Goal: Ask a question: Seek information or help from site administrators or community

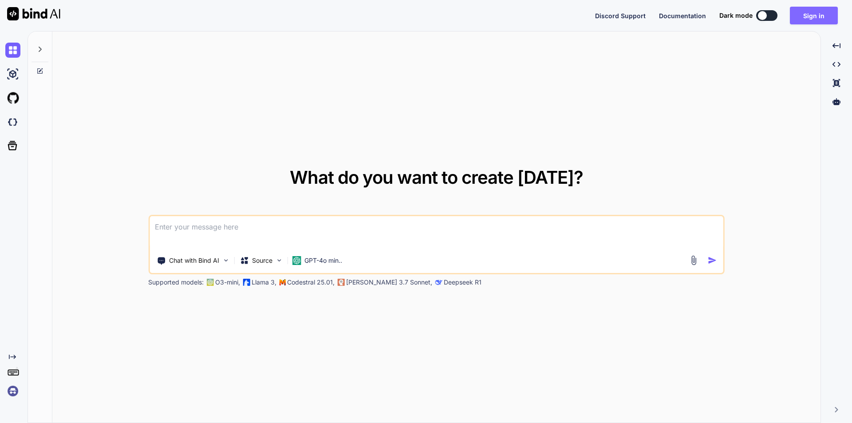
click at [819, 12] on button "Sign in" at bounding box center [814, 16] width 48 height 18
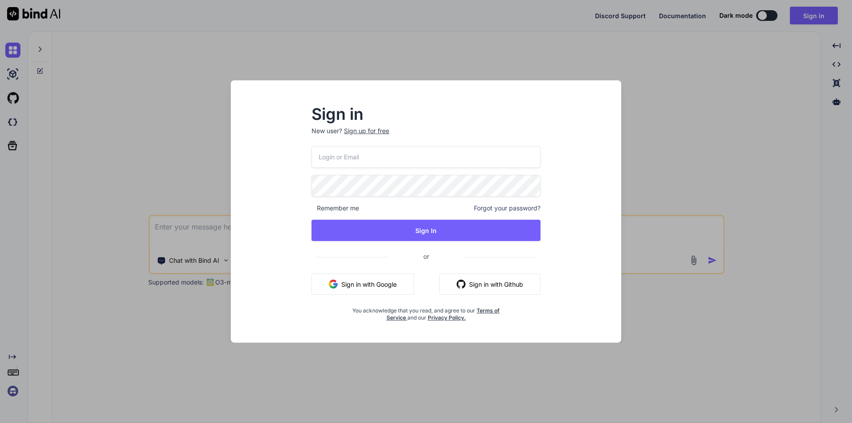
click at [409, 163] on input "email" at bounding box center [426, 157] width 229 height 22
type input "[EMAIL_ADDRESS][DOMAIN_NAME]"
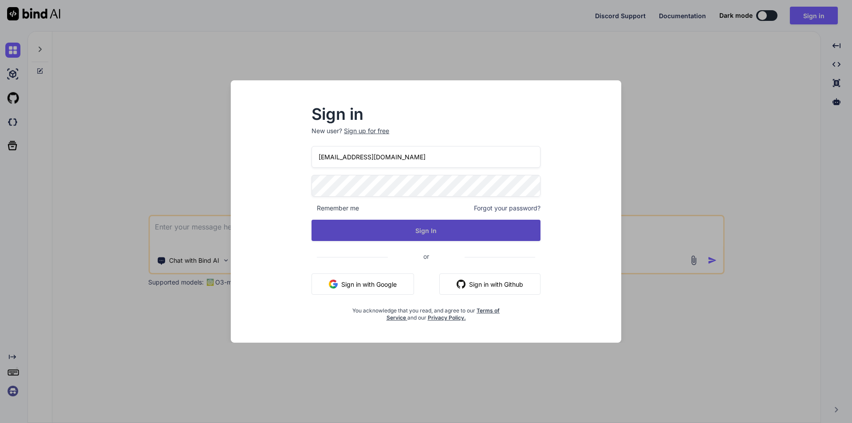
click at [380, 229] on button "Sign In" at bounding box center [426, 230] width 229 height 21
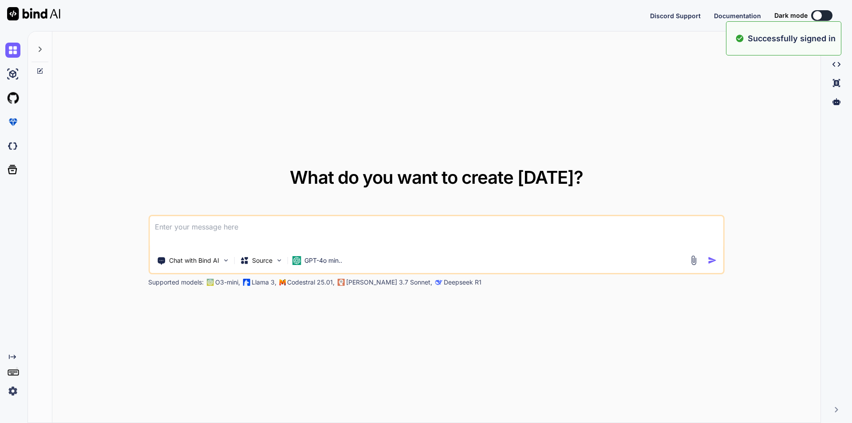
type textarea "x"
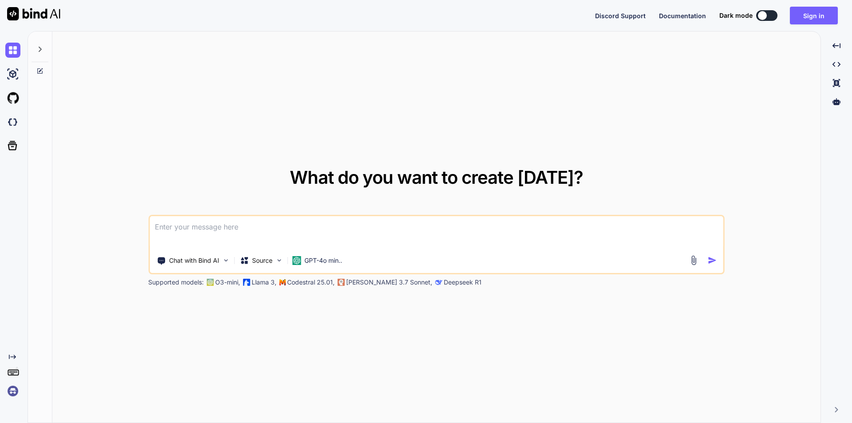
click at [285, 232] on textarea at bounding box center [437, 232] width 574 height 33
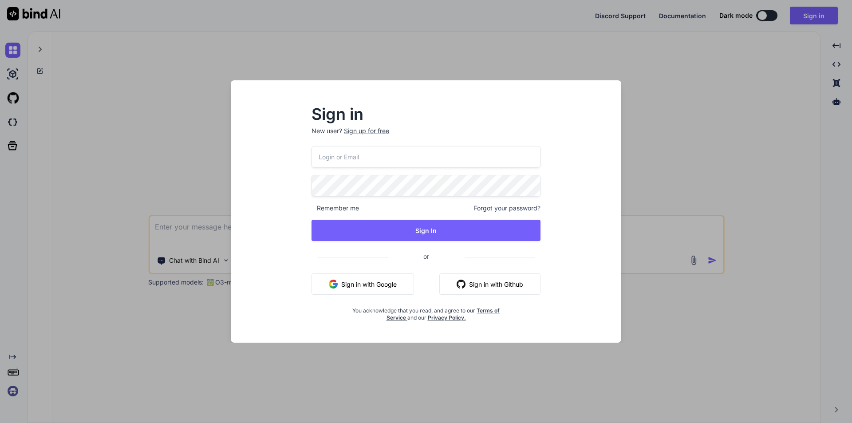
click at [370, 157] on input "email" at bounding box center [426, 157] width 229 height 22
type input "[EMAIL_ADDRESS][DOMAIN_NAME]"
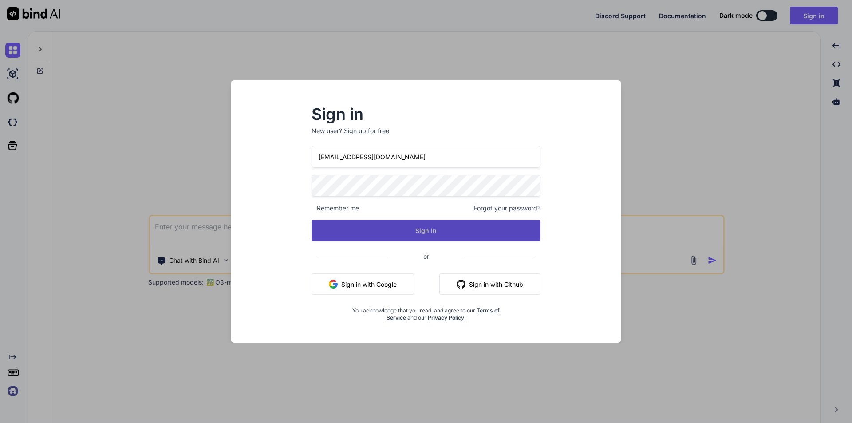
click at [379, 238] on button "Sign In" at bounding box center [426, 230] width 229 height 21
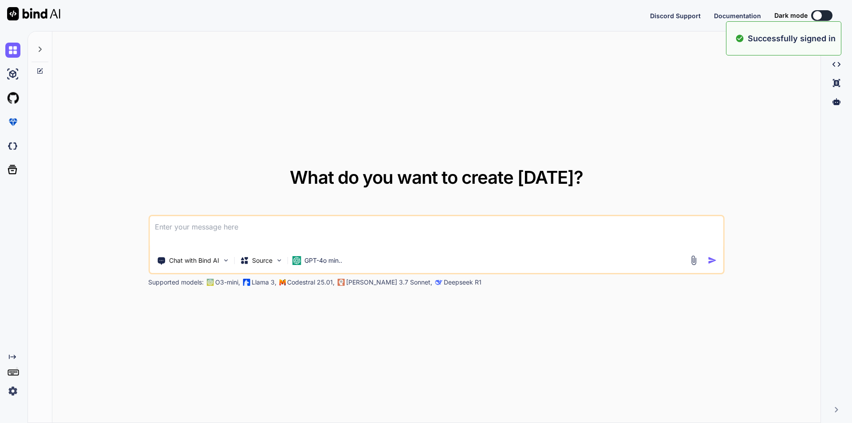
type textarea "x"
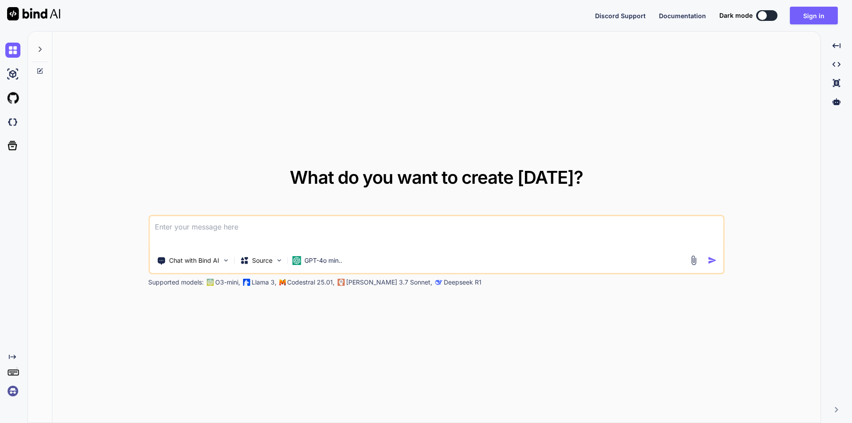
click at [276, 216] on textarea at bounding box center [437, 232] width 574 height 33
click at [277, 224] on textarea at bounding box center [437, 232] width 574 height 33
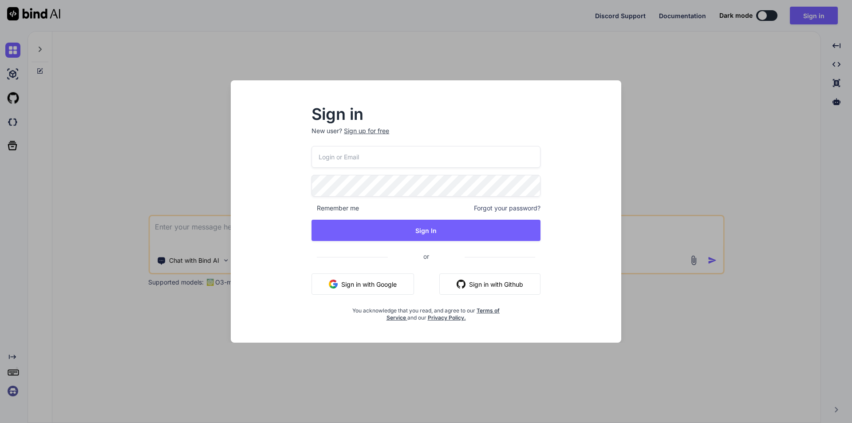
click at [12, 43] on div "Sign in New user? Sign up for free Remember me Forgot your password? Sign In or…" at bounding box center [426, 211] width 852 height 423
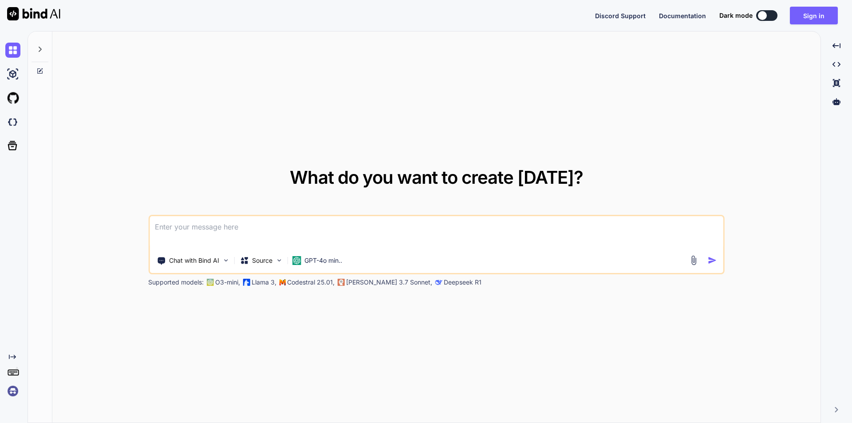
click at [12, 43] on img at bounding box center [12, 50] width 15 height 15
click at [13, 384] on img at bounding box center [12, 390] width 15 height 15
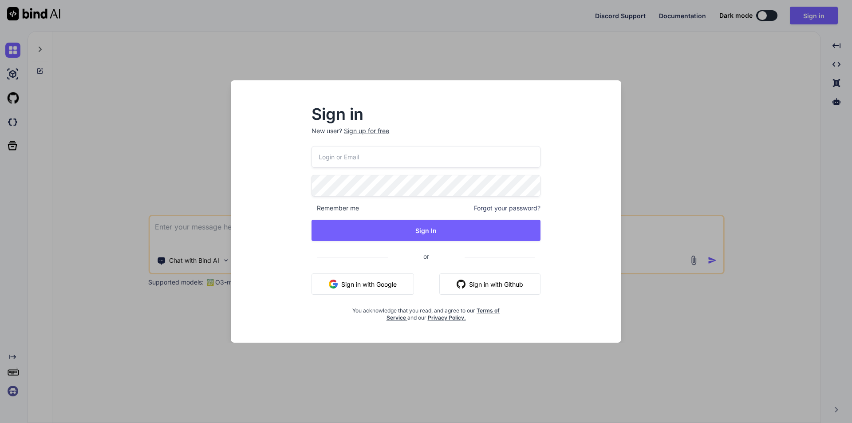
click at [13, 387] on div "Sign in New user? Sign up for free Remember me Forgot your password? Sign In or…" at bounding box center [426, 211] width 852 height 423
click at [13, 387] on img at bounding box center [12, 390] width 15 height 15
click at [14, 388] on div "Sign in New user? Sign up for free Remember me Forgot your password? Sign In or…" at bounding box center [426, 211] width 852 height 423
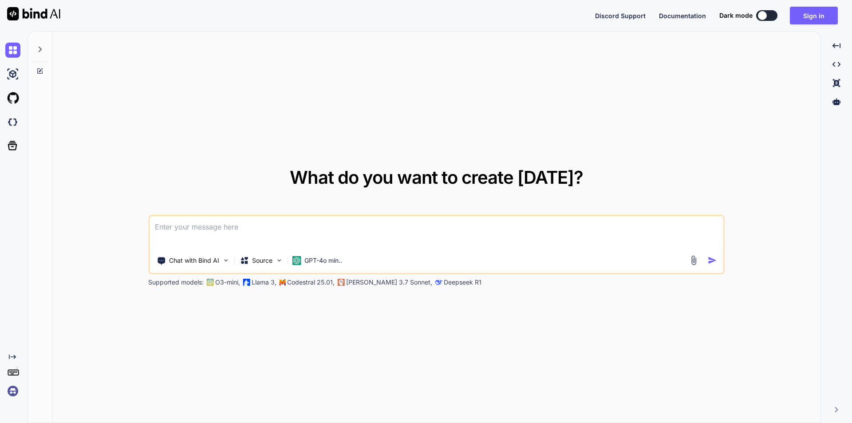
click at [14, 388] on img at bounding box center [12, 390] width 15 height 15
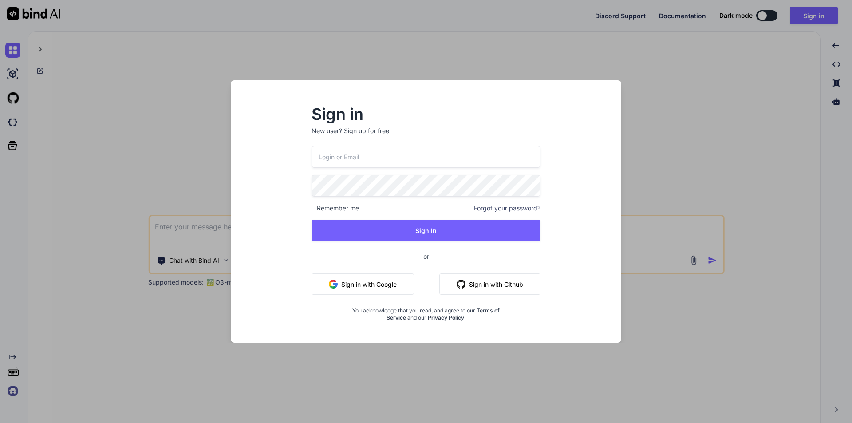
click at [14, 388] on div "Sign in New user? Sign up for free Remember me Forgot your password? Sign In or…" at bounding box center [426, 211] width 852 height 423
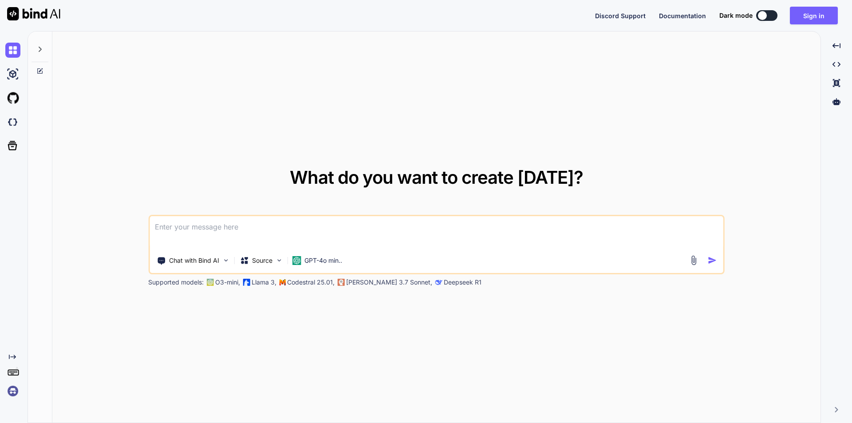
click at [14, 388] on img at bounding box center [12, 390] width 15 height 15
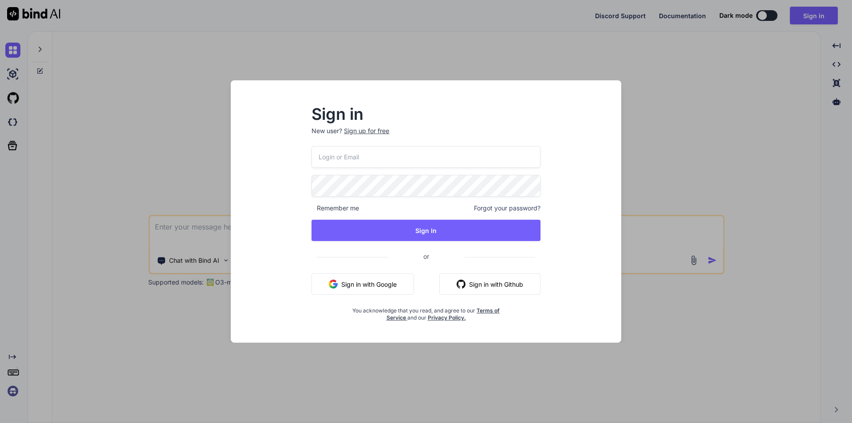
click at [14, 388] on div "Sign in New user? Sign up for free Remember me Forgot your password? Sign In or…" at bounding box center [426, 211] width 852 height 423
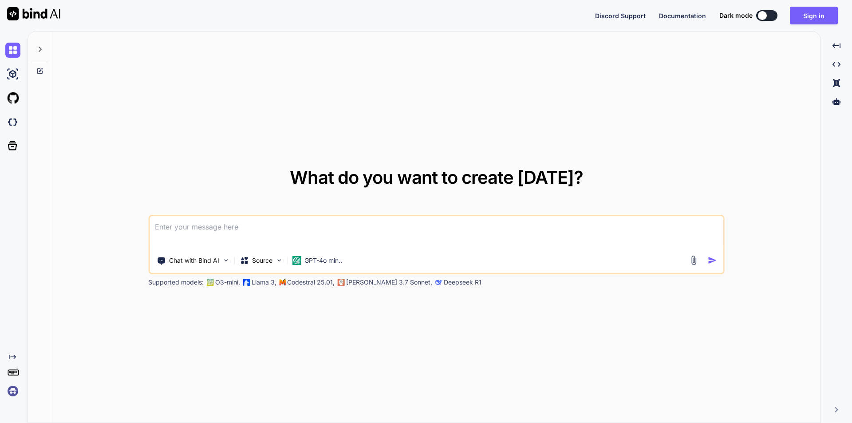
click at [762, 22] on div "Discord Support Documentation Dark mode Sign in Created with Pixso." at bounding box center [720, 16] width 250 height 18
click at [762, 17] on div at bounding box center [762, 15] width 9 height 9
type textarea "x"
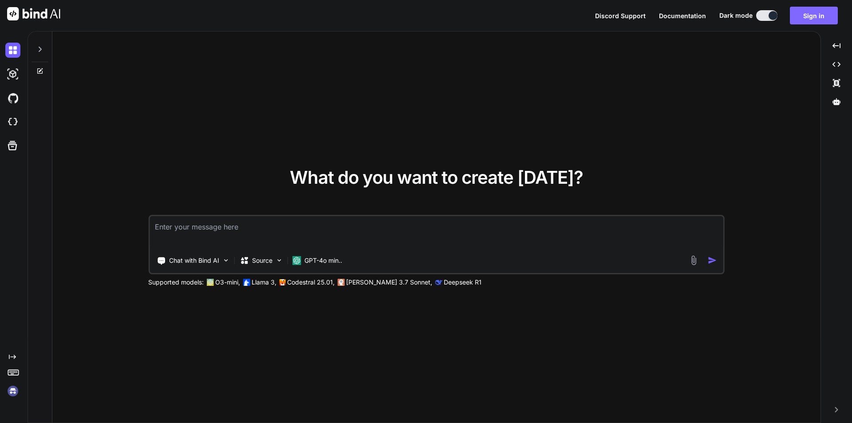
click at [818, 12] on button "Sign in" at bounding box center [814, 16] width 48 height 18
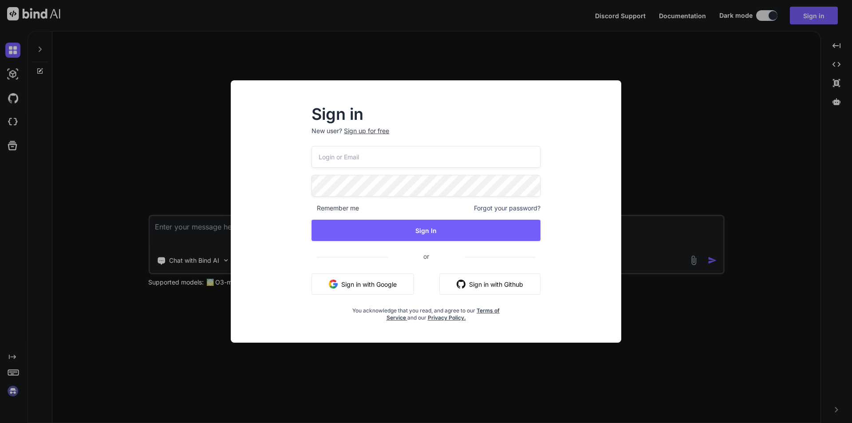
click at [423, 148] on input "email" at bounding box center [426, 157] width 229 height 22
drag, startPoint x: 546, startPoint y: 108, endPoint x: 365, endPoint y: 107, distance: 181.1
click at [546, 107] on div "Sign in New user? Sign up for free Remember me Forgot your password? Sign In or…" at bounding box center [425, 214] width 257 height 214
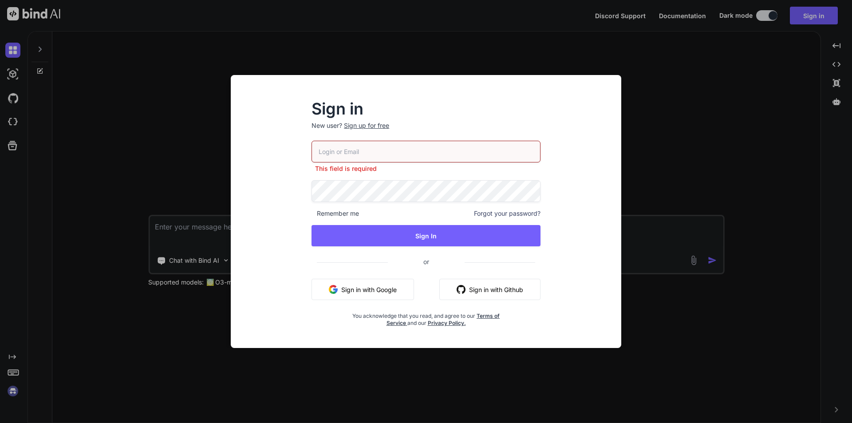
click at [372, 153] on input "email" at bounding box center [426, 152] width 229 height 22
click at [344, 296] on button "Sign in with Google" at bounding box center [363, 289] width 103 height 21
click at [366, 153] on input "email" at bounding box center [426, 152] width 229 height 22
type input "fcbarcelolna+t"
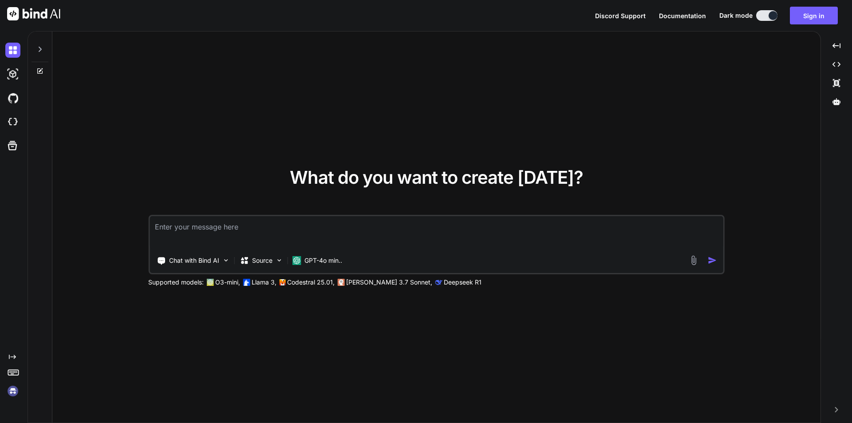
click at [217, 234] on textarea at bounding box center [437, 232] width 574 height 33
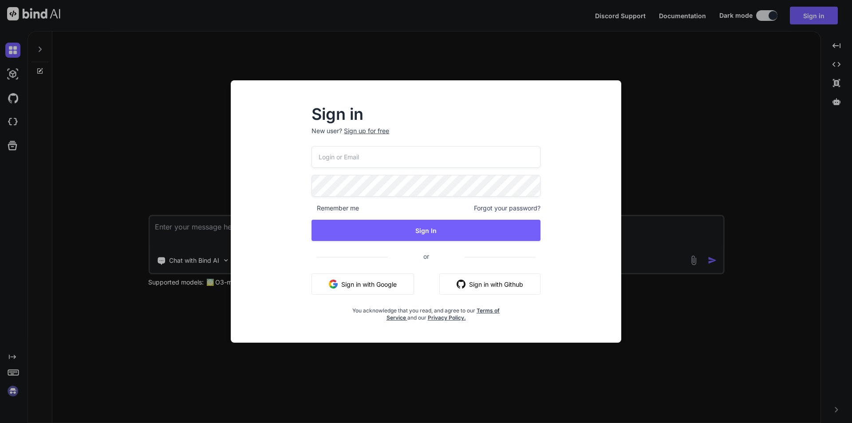
click at [342, 148] on input "email" at bounding box center [426, 157] width 229 height 22
type input "[EMAIL_ADDRESS][DOMAIN_NAME]"
click at [328, 206] on span "Remember me" at bounding box center [335, 208] width 47 height 9
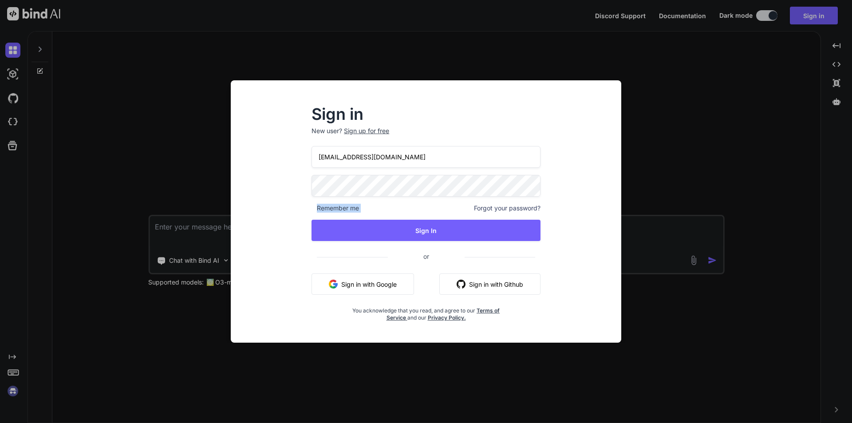
click at [313, 207] on span "Remember me" at bounding box center [335, 208] width 47 height 9
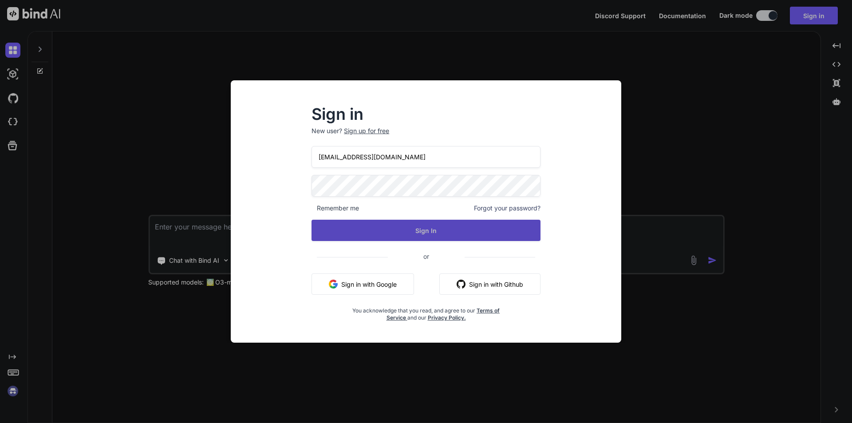
click at [346, 222] on button "Sign In" at bounding box center [426, 230] width 229 height 21
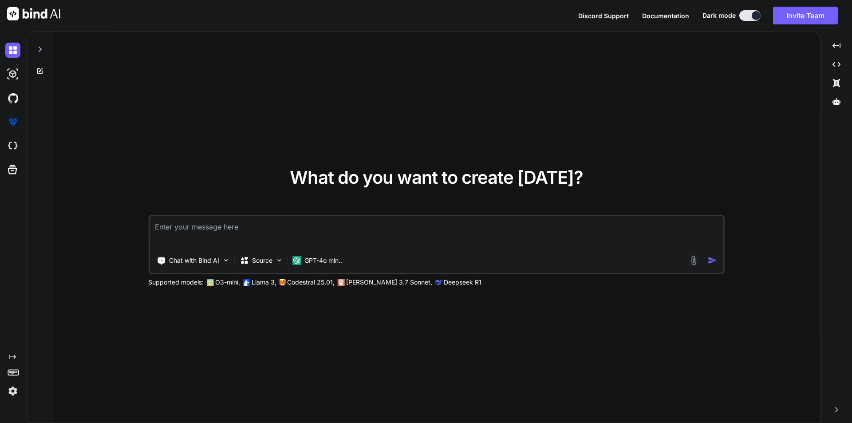
click at [369, 228] on textarea at bounding box center [437, 232] width 574 height 33
type textarea "hi"
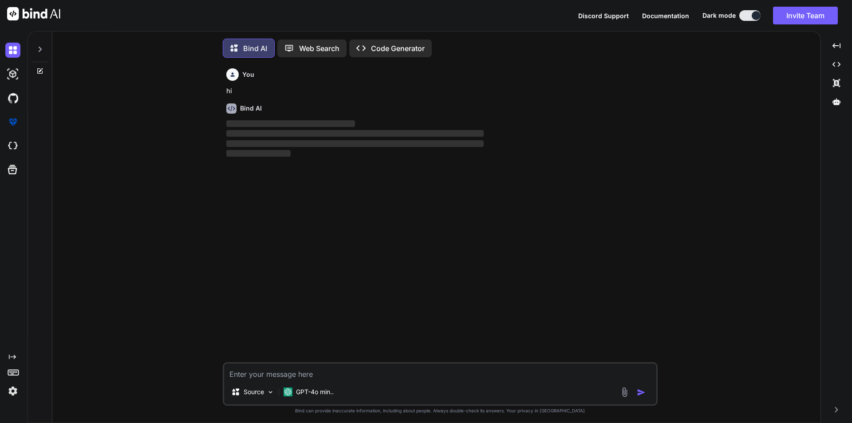
scroll to position [4, 0]
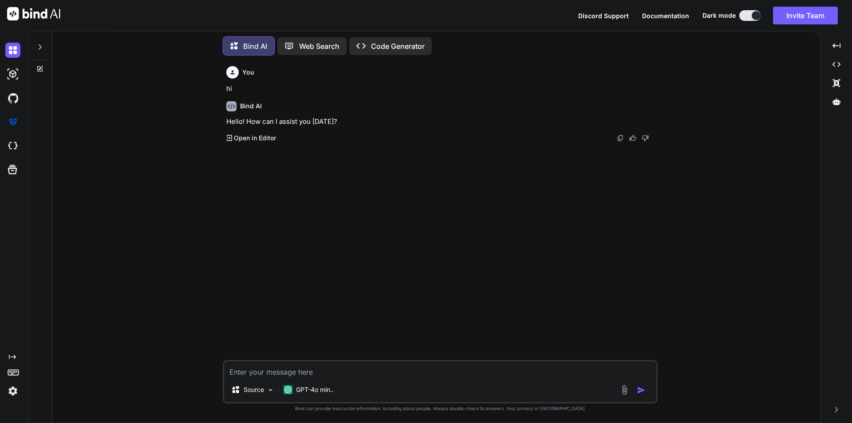
click at [304, 375] on textarea at bounding box center [440, 369] width 432 height 16
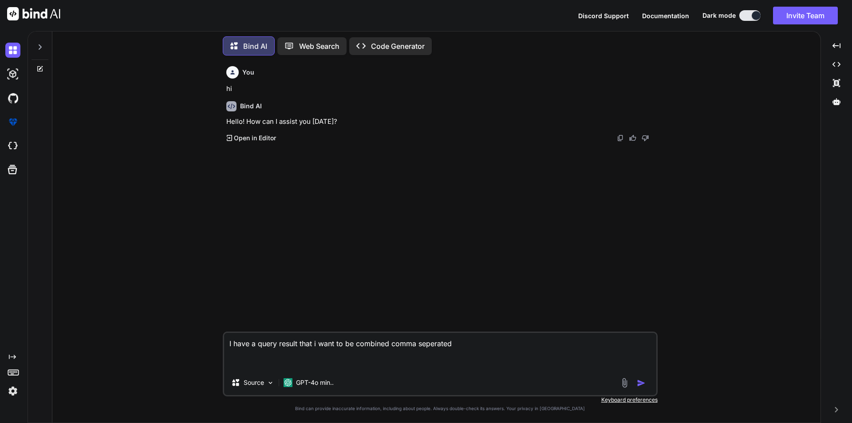
type textarea "I have a query result that i want to be combined comma seperated # rx_no, produ…"
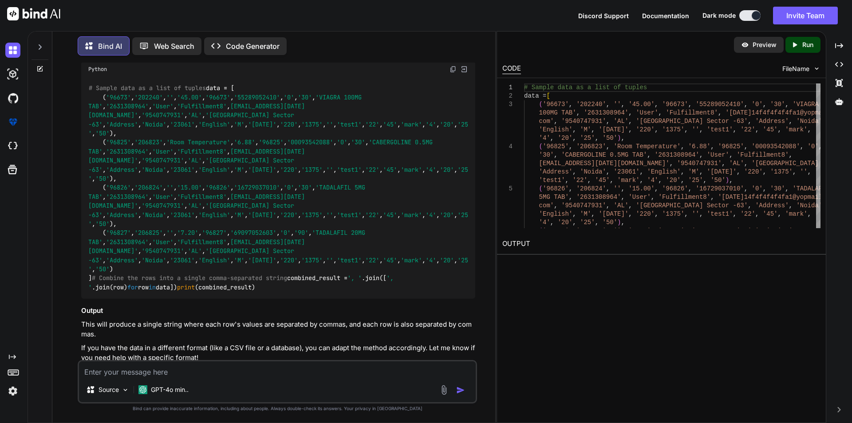
scroll to position [343, 0]
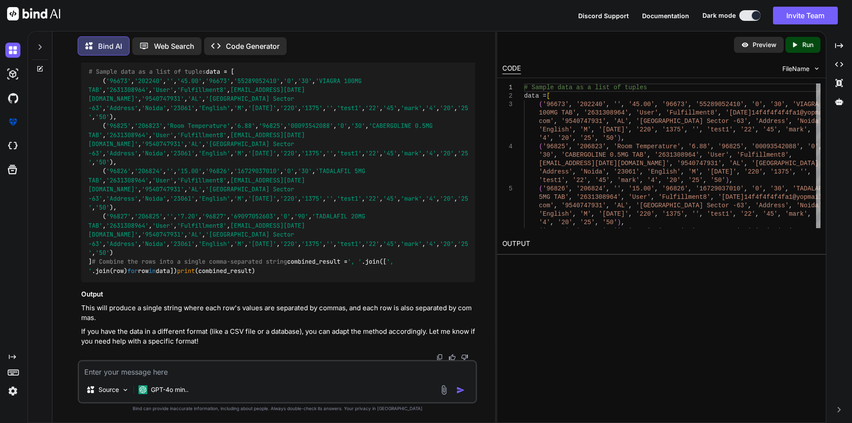
click at [192, 373] on textarea at bounding box center [277, 369] width 397 height 16
type textarea "in php"
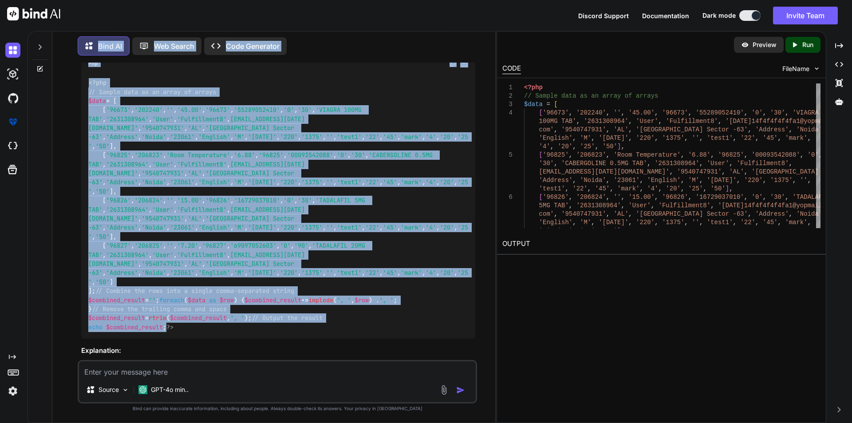
scroll to position [583, 0]
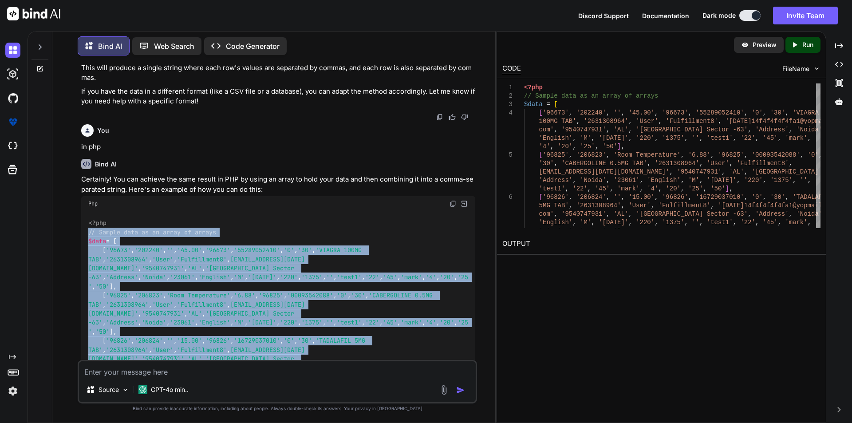
drag, startPoint x: 177, startPoint y: 213, endPoint x: 90, endPoint y: 233, distance: 89.7
click at [90, 233] on div "<?php // Sample data as an array of arrays $data = [ [ '96673' , '202240' , '' …" at bounding box center [278, 345] width 394 height 268
copy code "// Sample data as an array of arrays $data = [ [ '96673' , '202240' , '' , '45.…"
click at [259, 238] on div "<?php // Sample data as an array of arrays $data = [ [ '96673' , '202240' , '' …" at bounding box center [278, 345] width 394 height 268
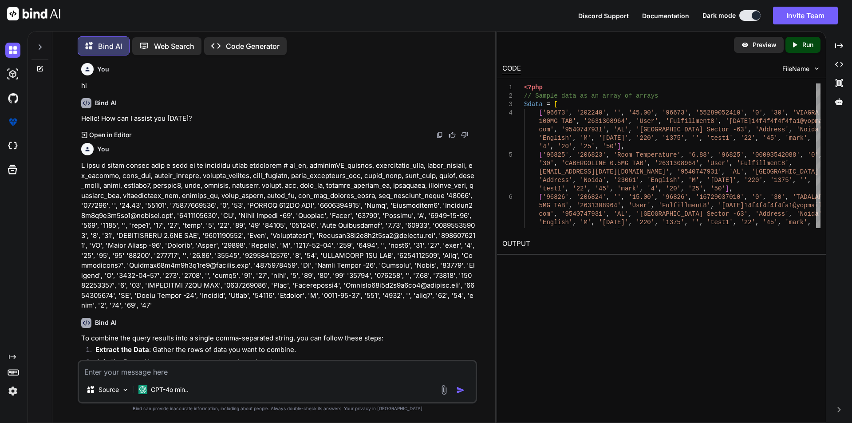
scroll to position [0, 0]
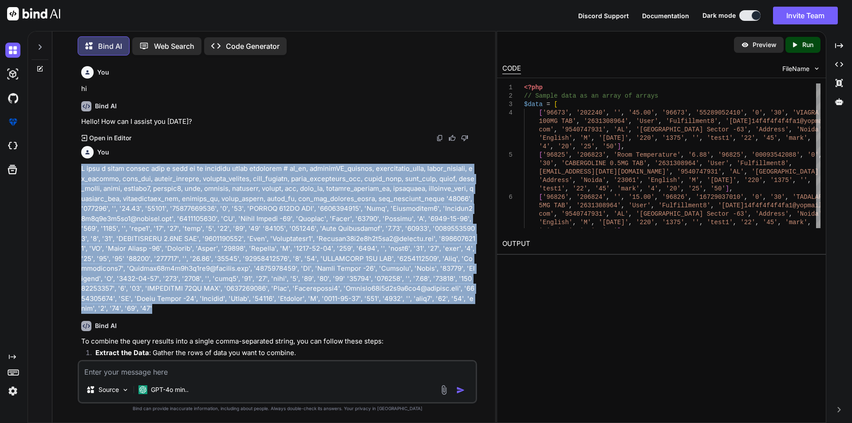
drag, startPoint x: 81, startPoint y: 167, endPoint x: 462, endPoint y: 299, distance: 403.6
click at [462, 299] on p at bounding box center [278, 239] width 394 height 150
copy p "I have a query result that i want to be combined comma seperated # rx_no, produ…"
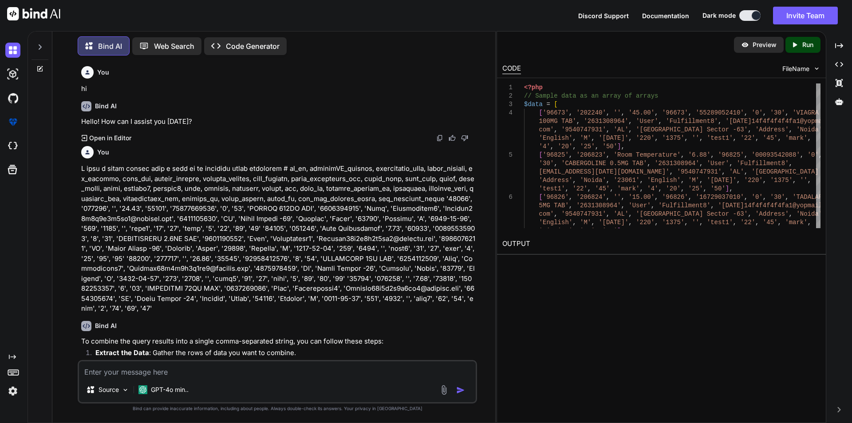
click at [248, 372] on textarea at bounding box center [277, 369] width 397 height 16
paste textarea "I have a query result that i want to be combined comma seperated # rx_no, produ…"
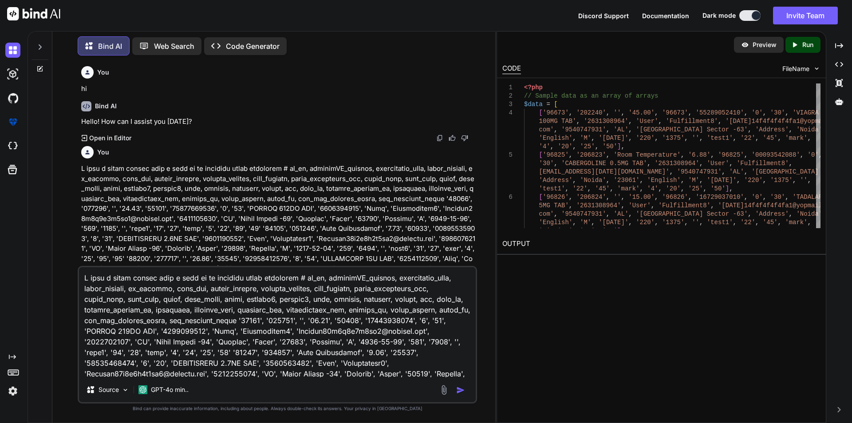
click at [307, 282] on textarea at bounding box center [277, 322] width 397 height 110
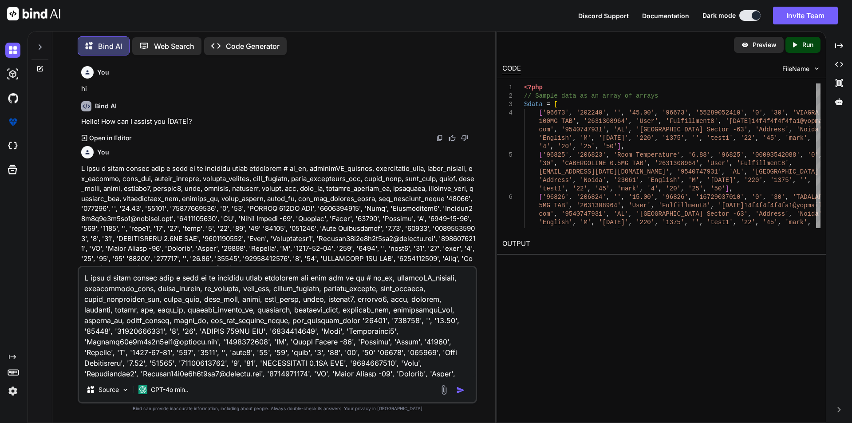
type textarea "I have a query result that i want to be combined comma seperated for each key i…"
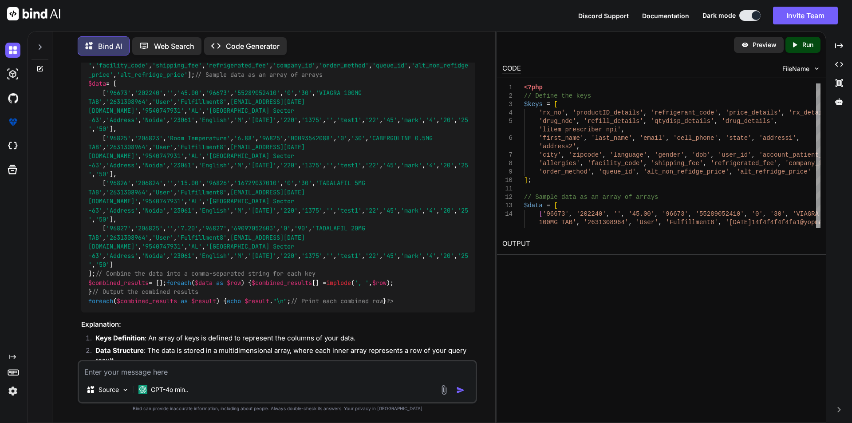
scroll to position [1337, 0]
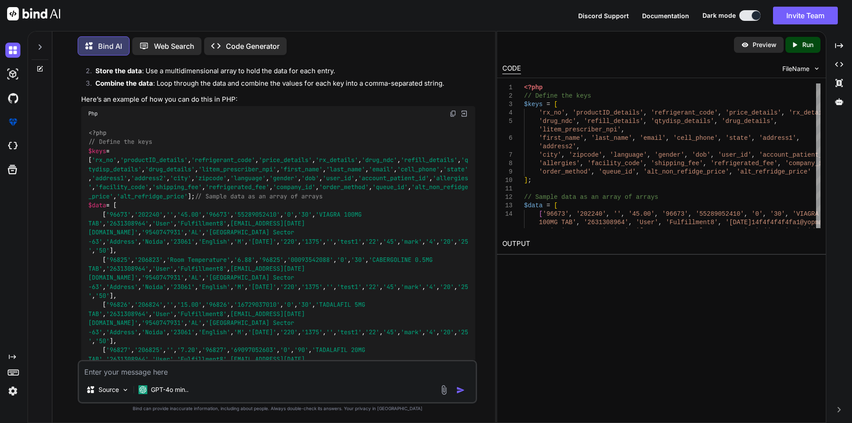
drag, startPoint x: 97, startPoint y: 303, endPoint x: 86, endPoint y: 186, distance: 116.8
click at [86, 186] on div "<?php // Define the keys $keys = [ 'rx_no' , 'productID_details' , 'refrigerant…" at bounding box center [278, 277] width 394 height 313
copy code "// Define the keys $keys = [ 'rx_no' , 'productID_details' , 'refrigerant_code'…"
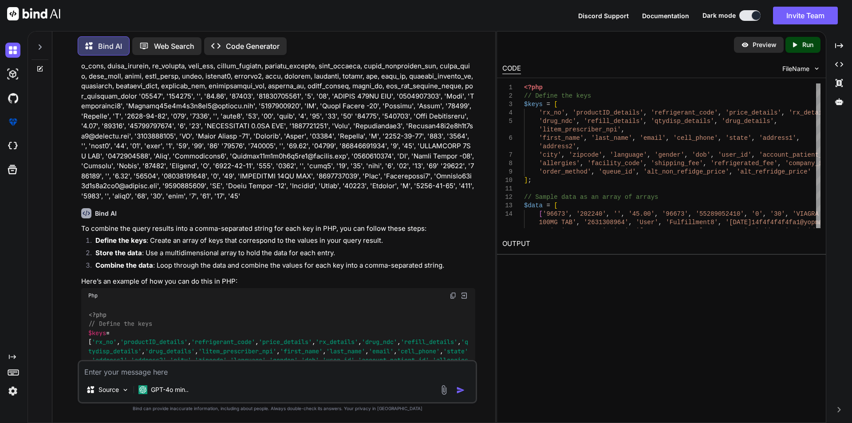
scroll to position [1160, 0]
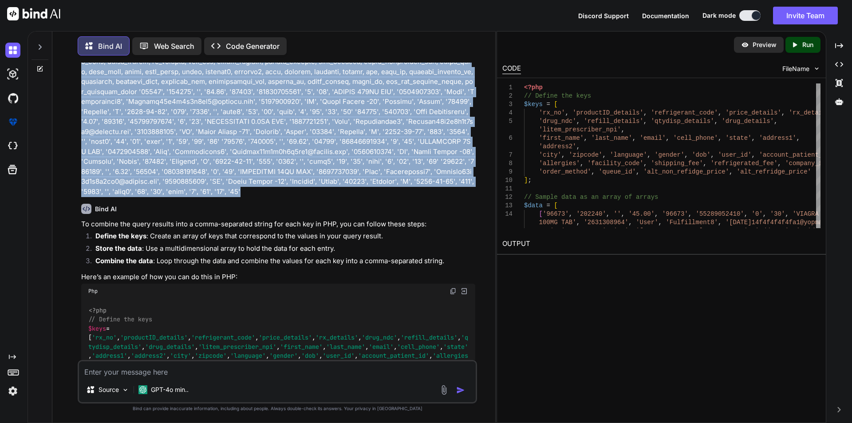
drag, startPoint x: 130, startPoint y: 225, endPoint x: 76, endPoint y: 96, distance: 140.5
click at [76, 96] on div "You hi Bind AI Hello! How can I assist you [DATE]? Created with Pixso. Open in …" at bounding box center [277, 243] width 436 height 360
copy p "I have a query result that i want to be combined comma seperated for each key i…"
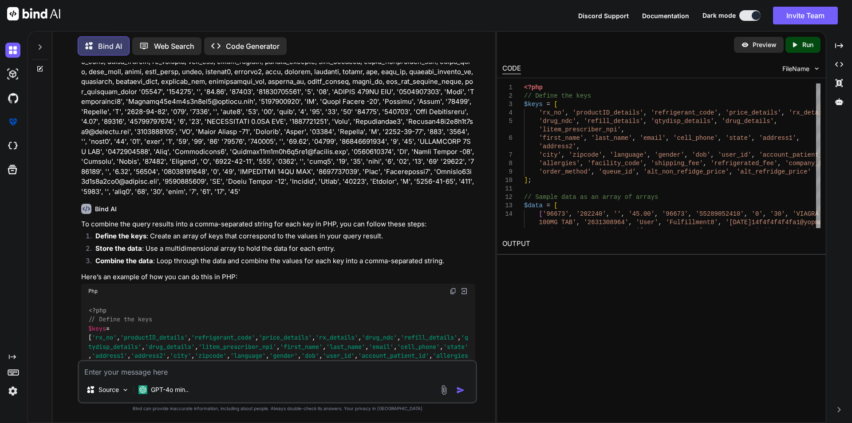
click at [186, 368] on textarea at bounding box center [277, 369] width 397 height 16
paste textarea "I have a query result that i want to be combined comma seperated for each key i…"
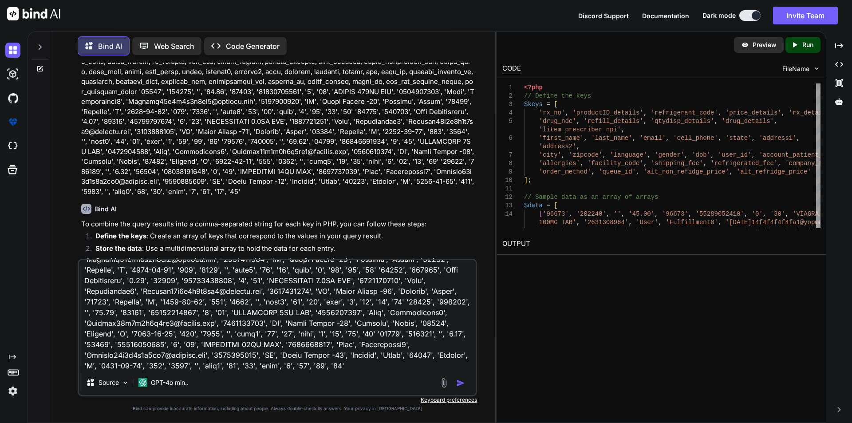
scroll to position [107, 0]
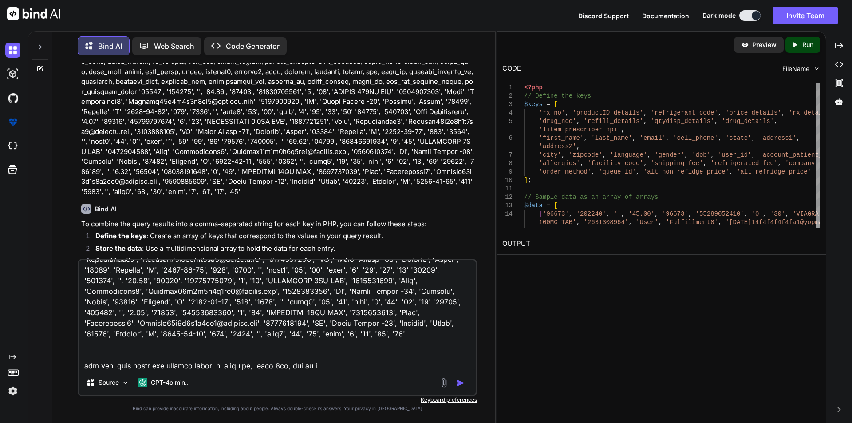
type textarea "I have a query result that i want to be combined comma seperated for each key i…"
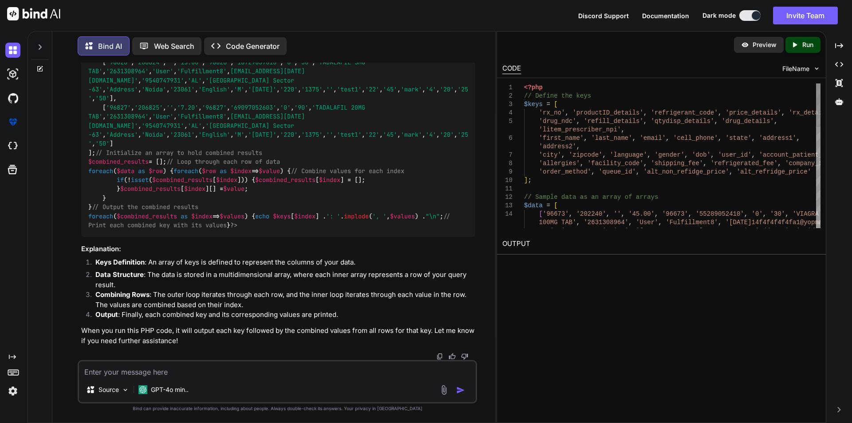
scroll to position [2543, 0]
click at [115, 205] on div "<?php // Define the keys $keys = [ 'rx_no' , 'productID_details' , 'refrigerant…" at bounding box center [278, 58] width 394 height 358
drag, startPoint x: 106, startPoint y: 211, endPoint x: 91, endPoint y: 167, distance: 46.3
click at [91, 167] on div "<?php // Define the keys $keys = [ 'rx_no' , 'productID_details' , 'refrigerant…" at bounding box center [278, 58] width 394 height 358
click at [106, 222] on div "<?php // Define the keys $keys = [ 'rx_no' , 'productID_details' , 'refrigerant…" at bounding box center [278, 58] width 394 height 358
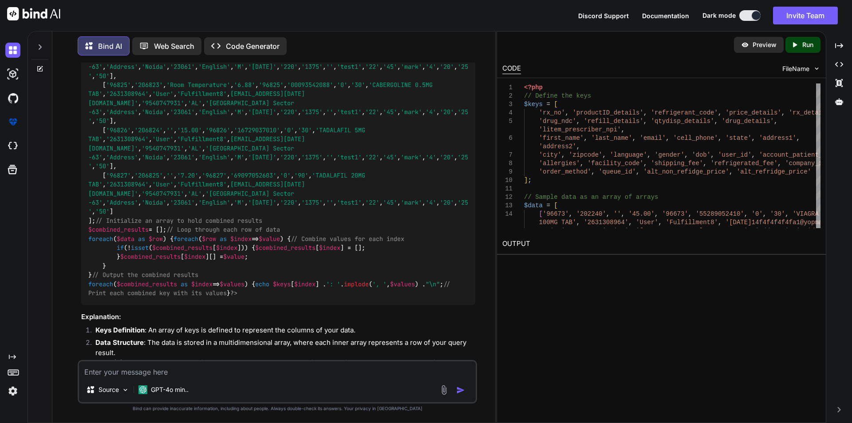
scroll to position [2225, 0]
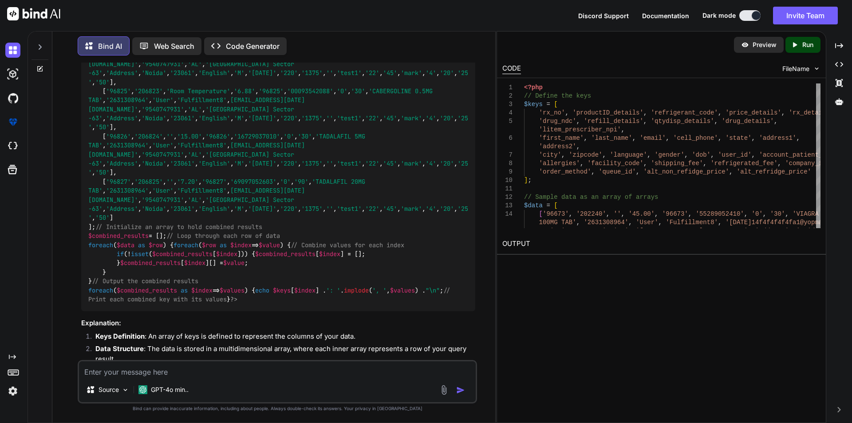
drag, startPoint x: 104, startPoint y: 215, endPoint x: 84, endPoint y: 100, distance: 116.6
click at [84, 100] on div "<?php // Define the keys $keys = [ 'rx_no' , 'productID_details' , 'refrigerant…" at bounding box center [278, 132] width 394 height 358
copy code "// Define the keys $keys = [ 'rx_no' , 'productID_details' , 'refrigerant_code'…"
click at [213, 377] on div "Source GPT-4o min.." at bounding box center [277, 381] width 399 height 43
click at [216, 375] on textarea at bounding box center [277, 369] width 397 height 16
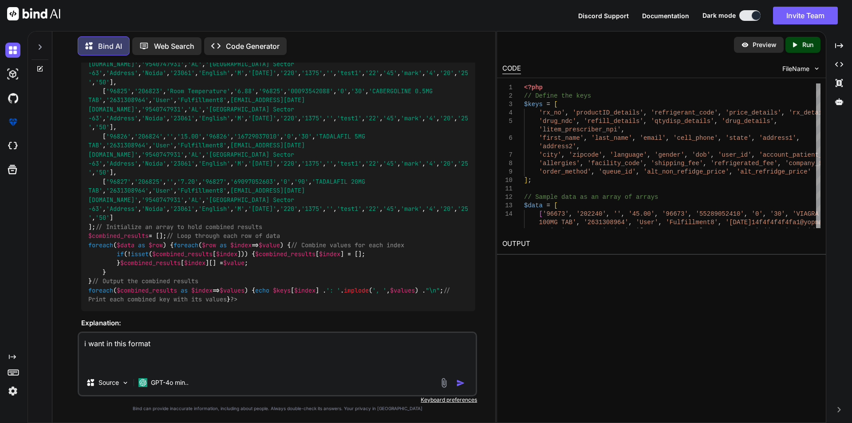
paste textarea "# productID_details, refrigerant_code, price_details, rx_details, drug_ndc, ref…"
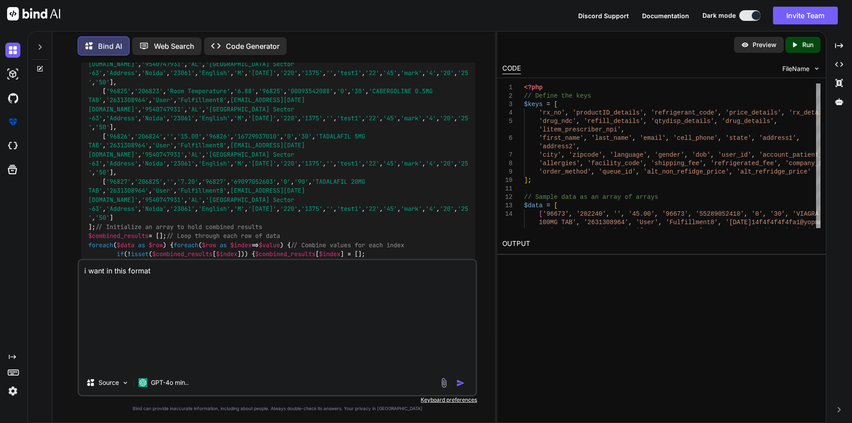
type textarea "i want in this format # productID_details, refrigerant_code, price_details, rx_…"
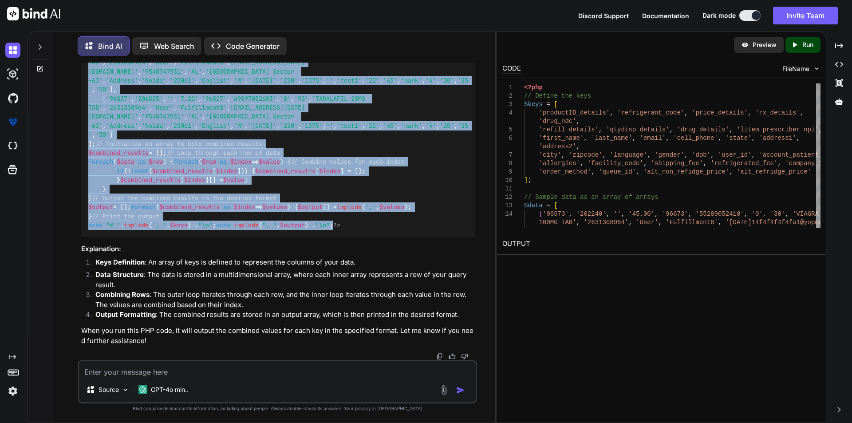
scroll to position [3132, 0]
drag, startPoint x: 221, startPoint y: 258, endPoint x: 84, endPoint y: 94, distance: 214.0
click at [84, 94] on div "<?php // Define the keys $keys = [ 'productID_details' , 'refrigerant_code' , '…" at bounding box center [278, 53] width 394 height 367
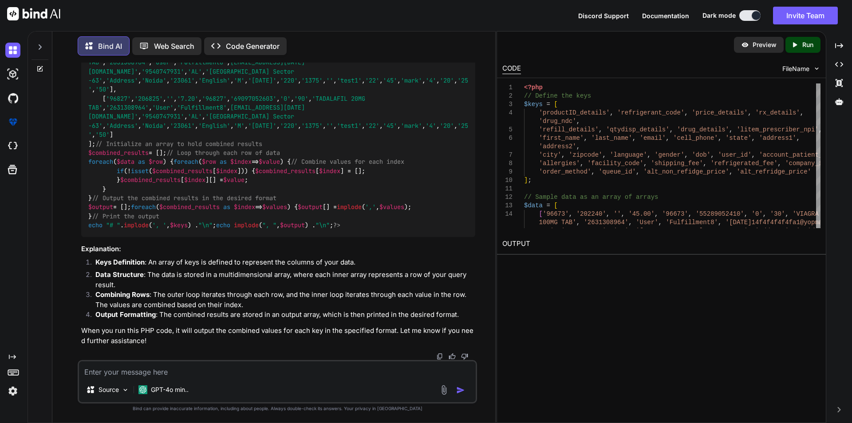
click at [257, 178] on div "<?php // Define the keys $keys = [ 'productID_details' , 'refrigerant_code' , '…" at bounding box center [278, 53] width 394 height 367
